Goal: Navigation & Orientation: Find specific page/section

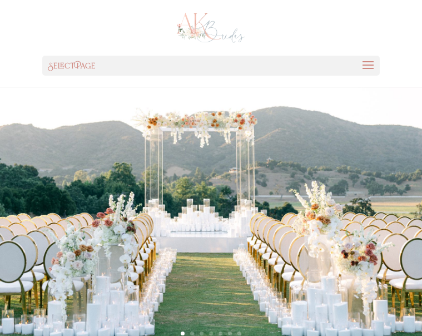
click at [366, 70] on span at bounding box center [368, 72] width 18 height 31
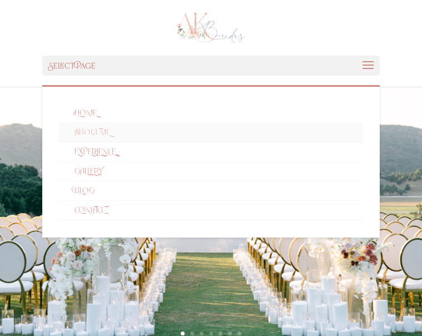
click at [84, 133] on link "about me" at bounding box center [211, 132] width 304 height 19
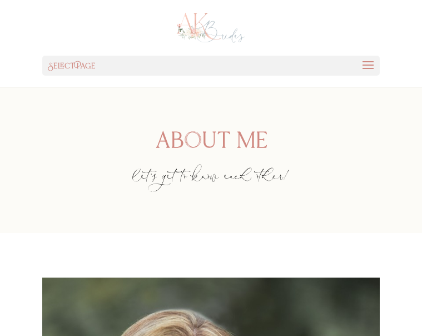
click at [379, 68] on div "Select Page home about me experience gallery blog contact" at bounding box center [211, 66] width 338 height 20
click at [371, 68] on span at bounding box center [368, 72] width 18 height 31
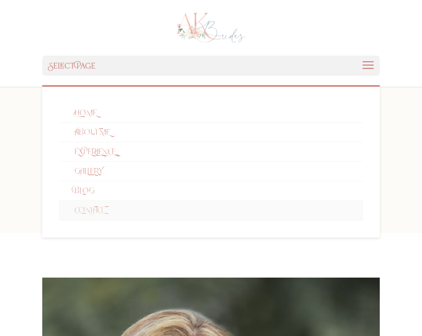
click at [130, 216] on link "contact" at bounding box center [211, 210] width 304 height 19
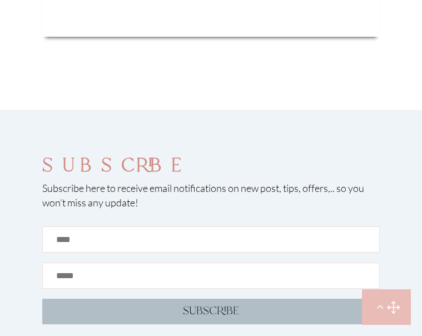
scroll to position [1466, 0]
